Goal: Entertainment & Leisure: Consume media (video, audio)

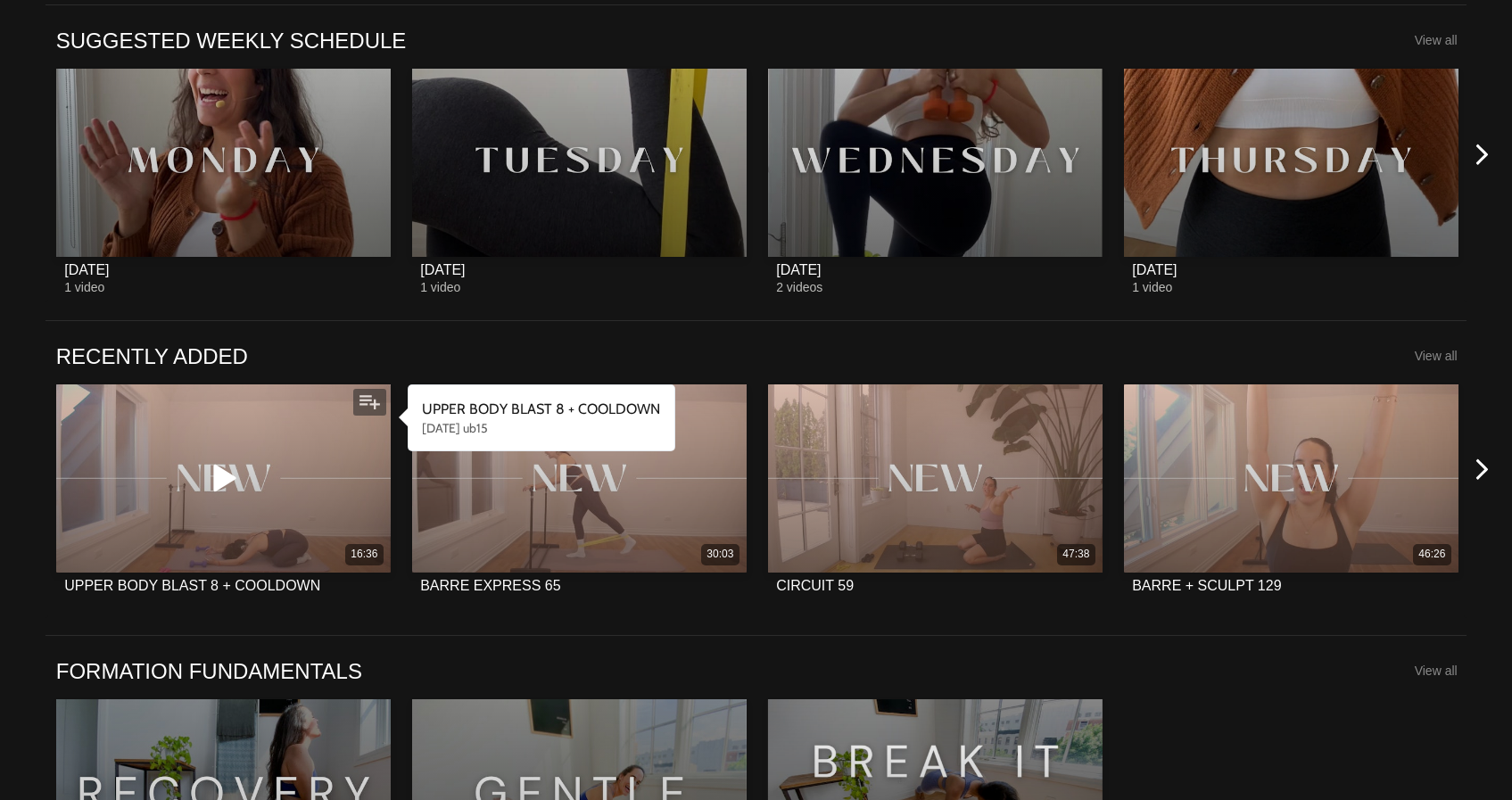
scroll to position [1230, 0]
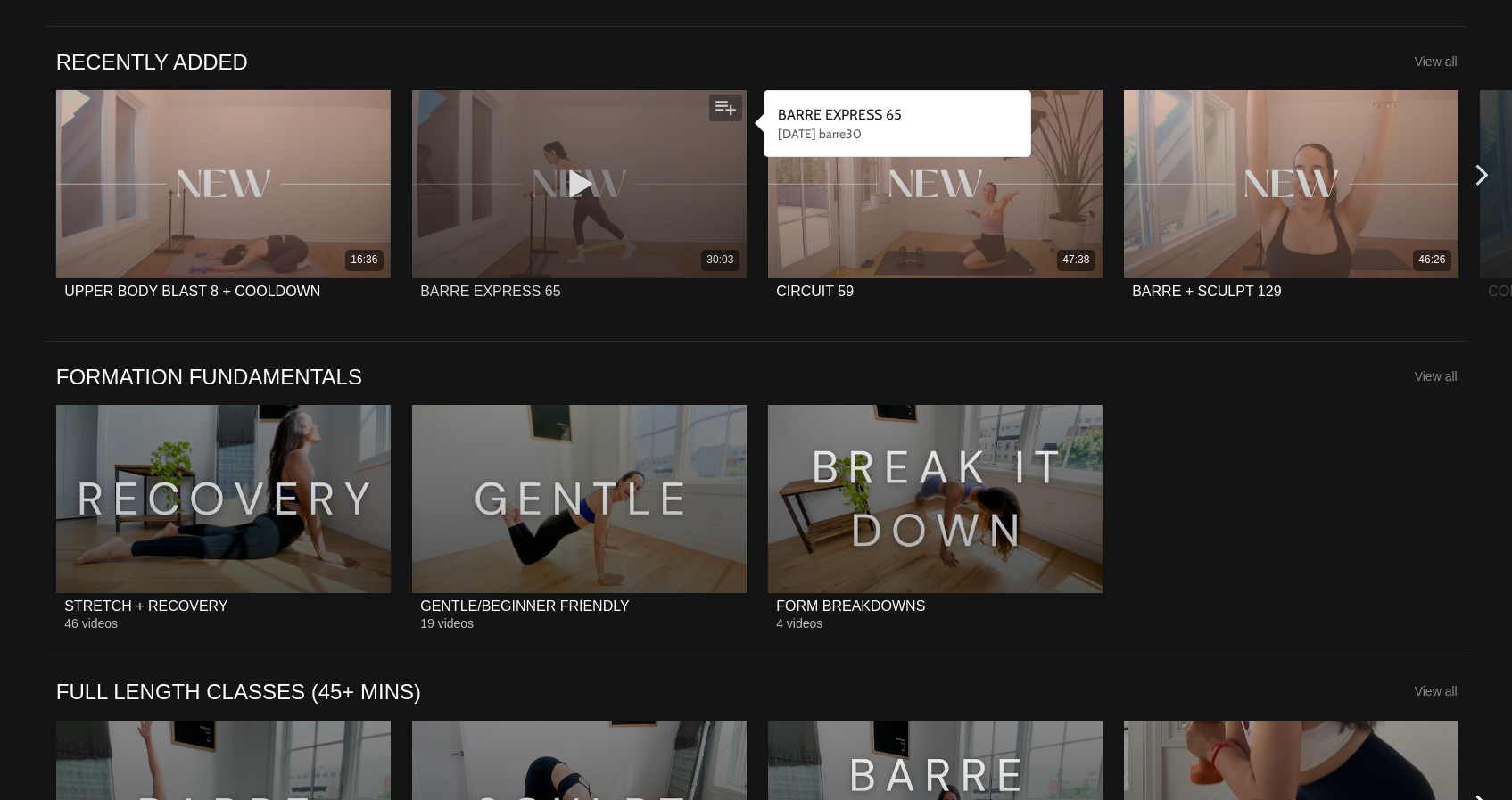
click at [454, 204] on div "30:03" at bounding box center [580, 185] width 335 height 188
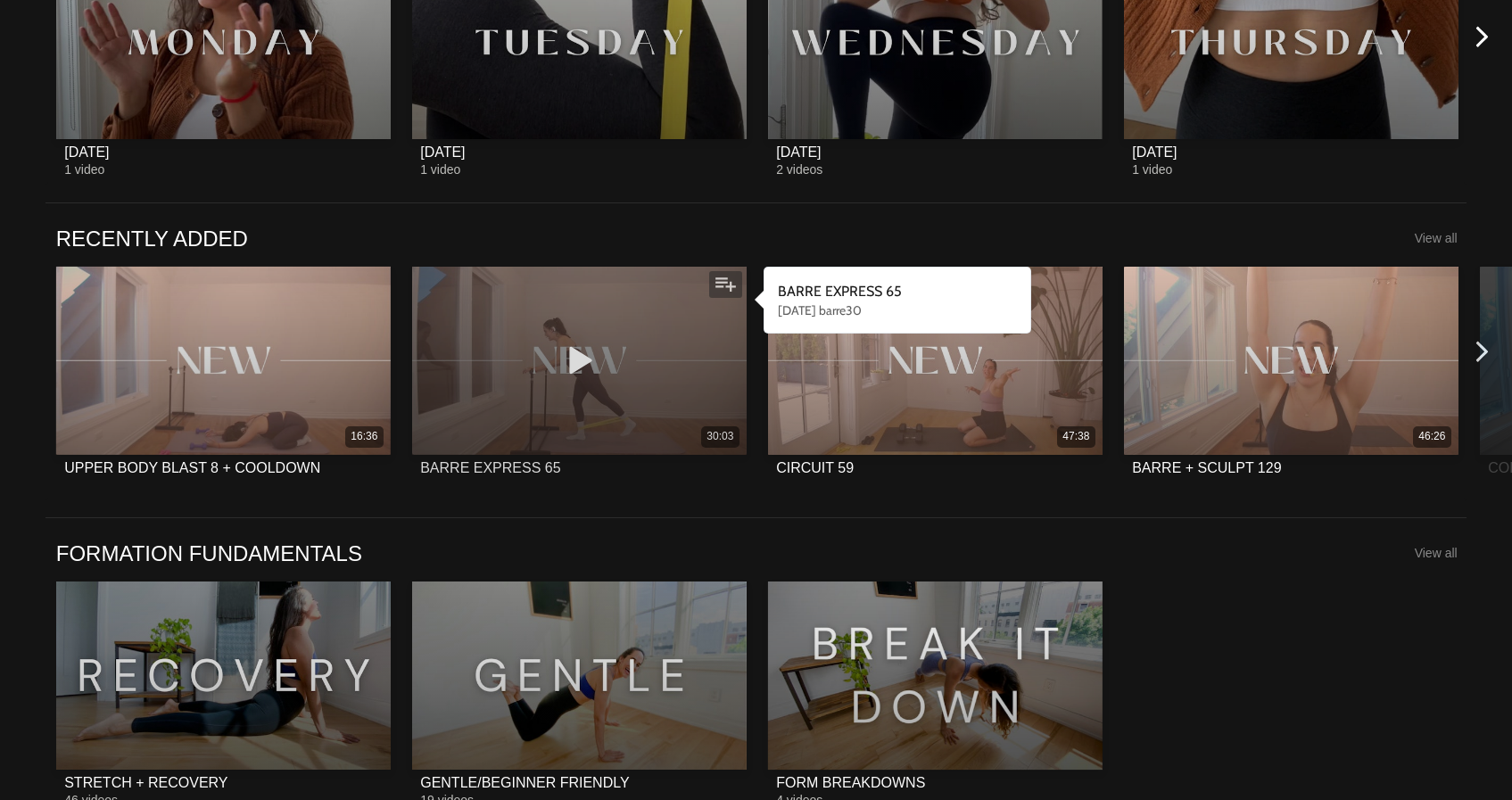
scroll to position [1143, 0]
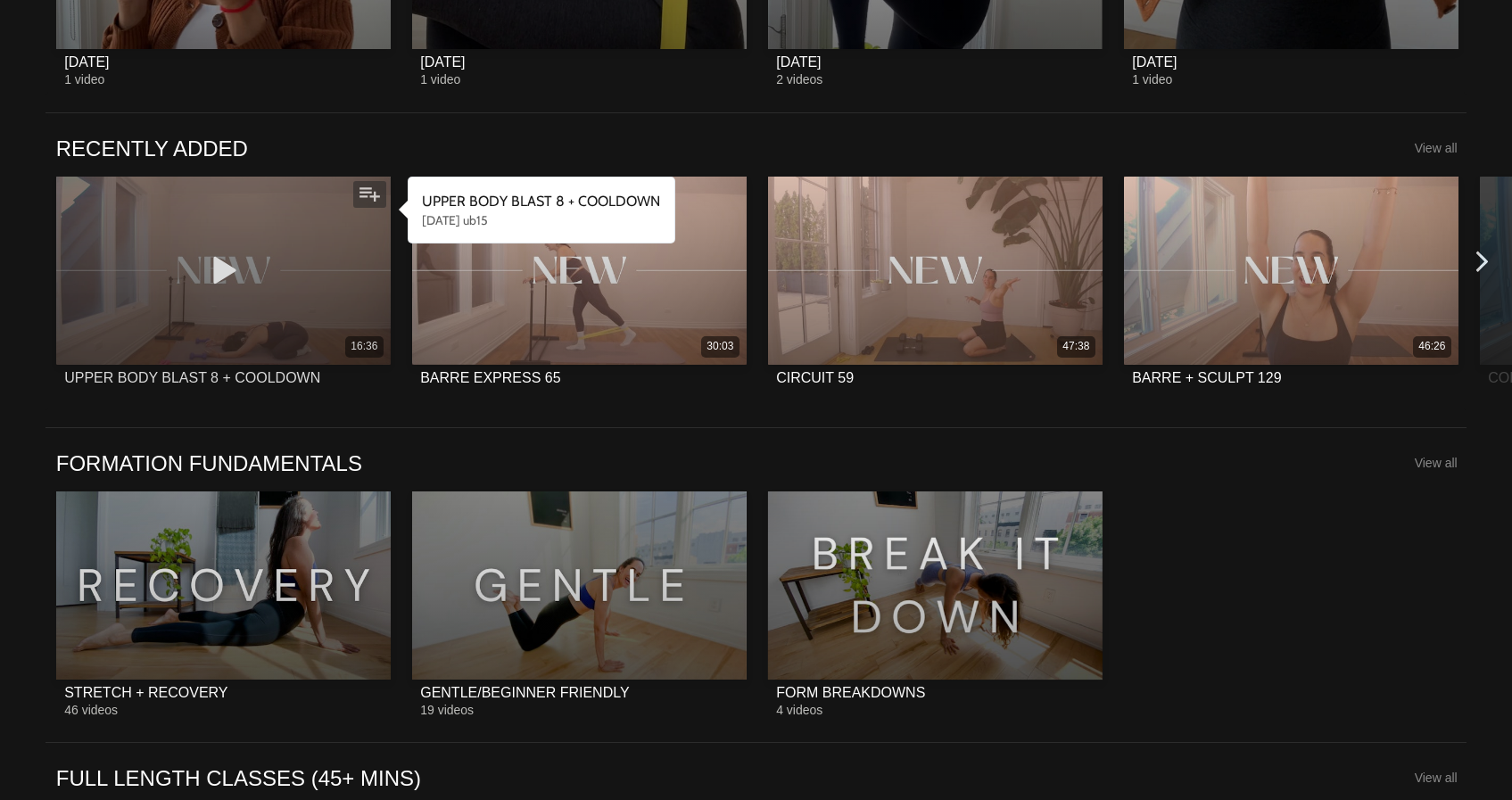
click at [293, 317] on div "16:36" at bounding box center [223, 271] width 335 height 188
